Goal: Information Seeking & Learning: Learn about a topic

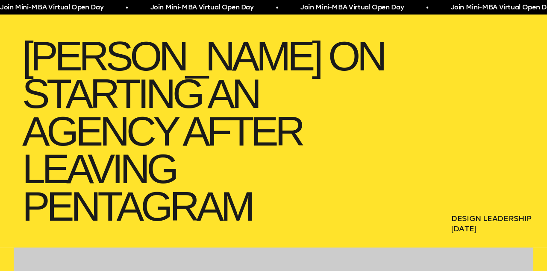
scroll to position [129, 0]
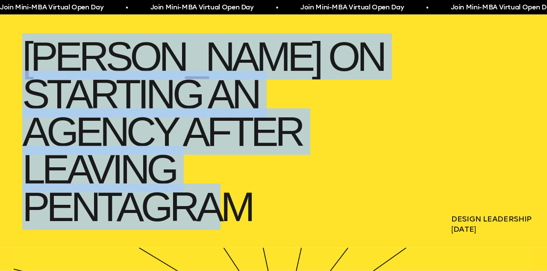
drag, startPoint x: 24, startPoint y: 52, endPoint x: 301, endPoint y: 224, distance: 326.3
click at [301, 224] on h1 "[PERSON_NAME] on starting an agency after leaving Pentagram" at bounding box center [205, 131] width 383 height 205
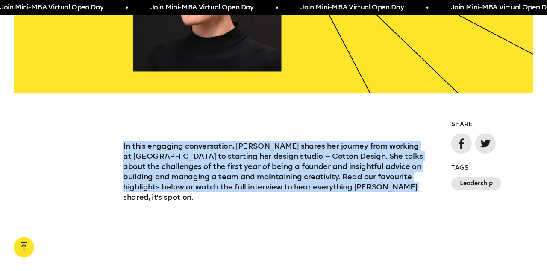
scroll to position [537, 0]
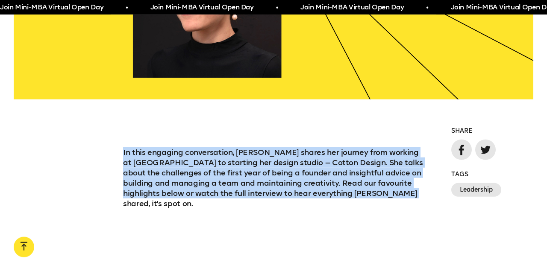
click at [290, 156] on p "In this engaging conversation, [PERSON_NAME] shares her journey from working at…" at bounding box center [273, 178] width 301 height 62
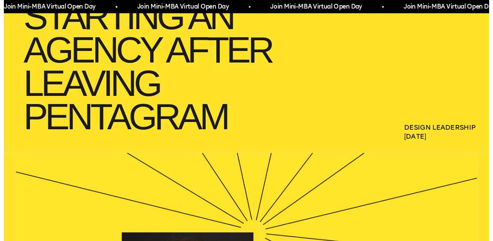
scroll to position [0, 0]
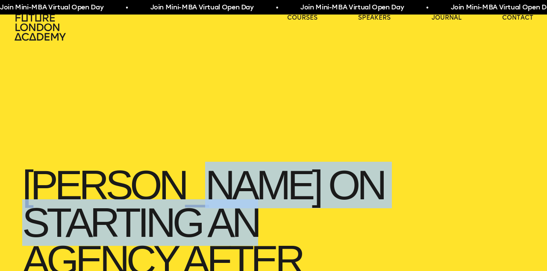
drag, startPoint x: 170, startPoint y: 162, endPoint x: 320, endPoint y: 229, distance: 164.3
click at [320, 229] on h1 "[PERSON_NAME] on starting an agency after leaving Pentagram" at bounding box center [205, 260] width 383 height 205
